Goal: Find specific page/section: Find specific page/section

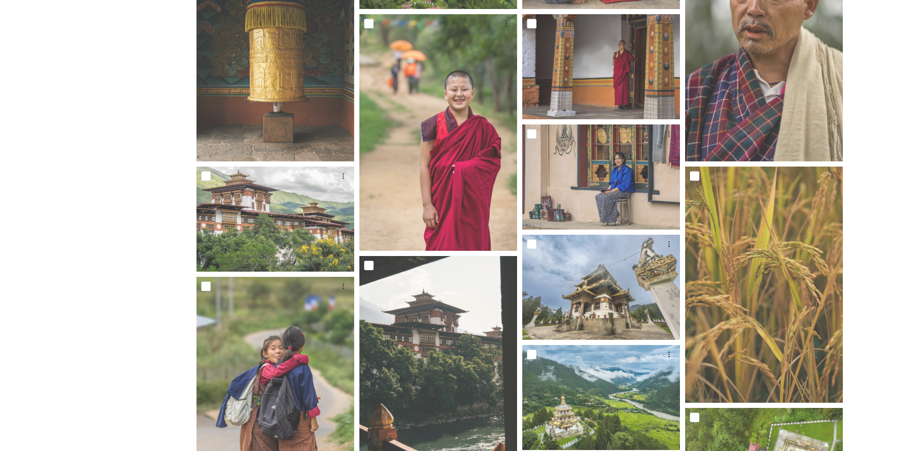
scroll to position [17, 0]
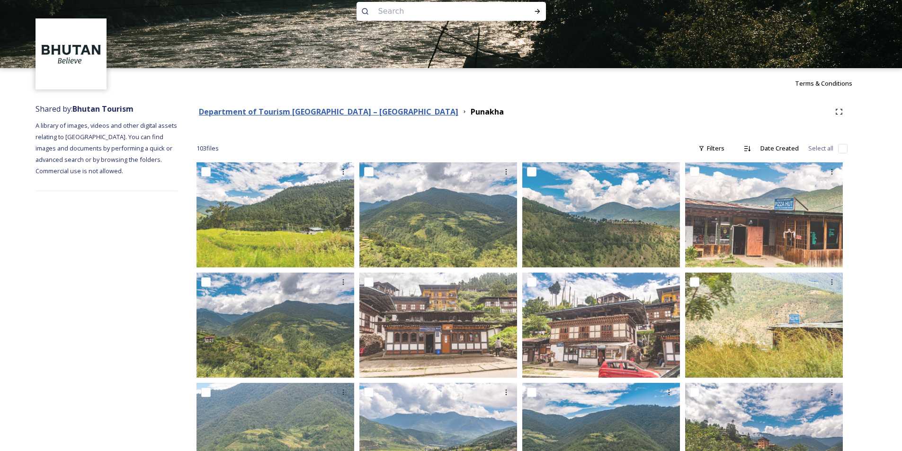
click at [288, 110] on strong "Department of Tourism [GEOGRAPHIC_DATA] – [GEOGRAPHIC_DATA]" at bounding box center [328, 111] width 259 height 10
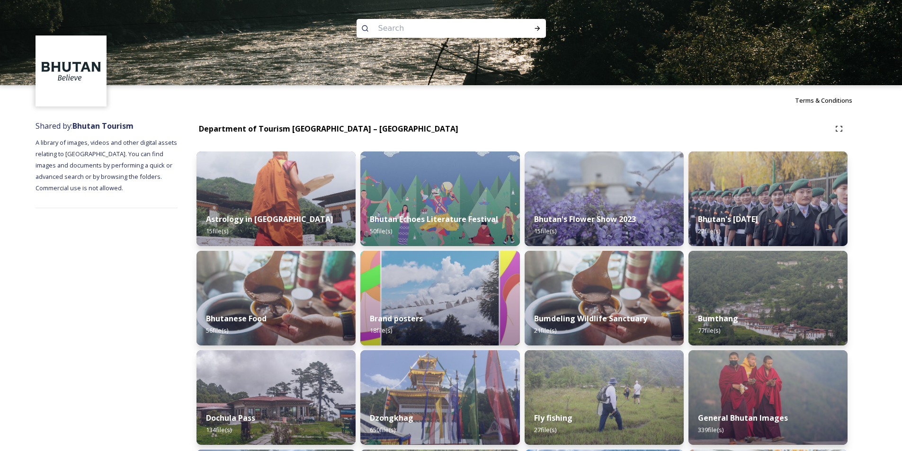
click at [419, 28] on input at bounding box center [438, 28] width 130 height 21
type input "drugyel"
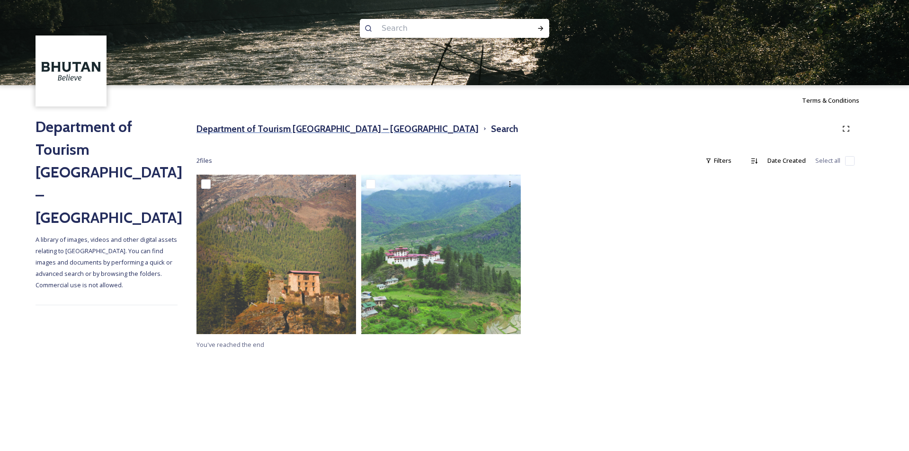
click at [335, 133] on h3 "Department of Tourism [GEOGRAPHIC_DATA] – [GEOGRAPHIC_DATA]" at bounding box center [337, 129] width 282 height 14
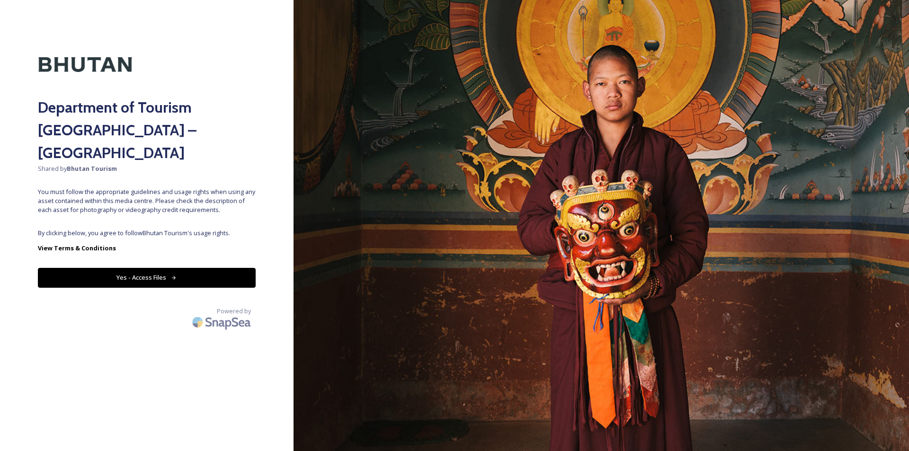
click at [169, 268] on button "Yes - Access Files" at bounding box center [147, 277] width 218 height 19
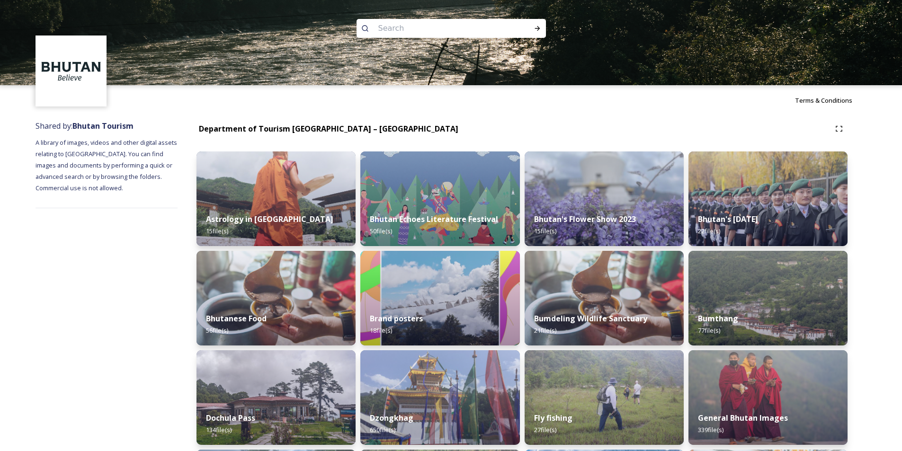
click at [417, 27] on input at bounding box center [438, 28] width 130 height 21
type input "drukgyel"
